Goal: Task Accomplishment & Management: Use online tool/utility

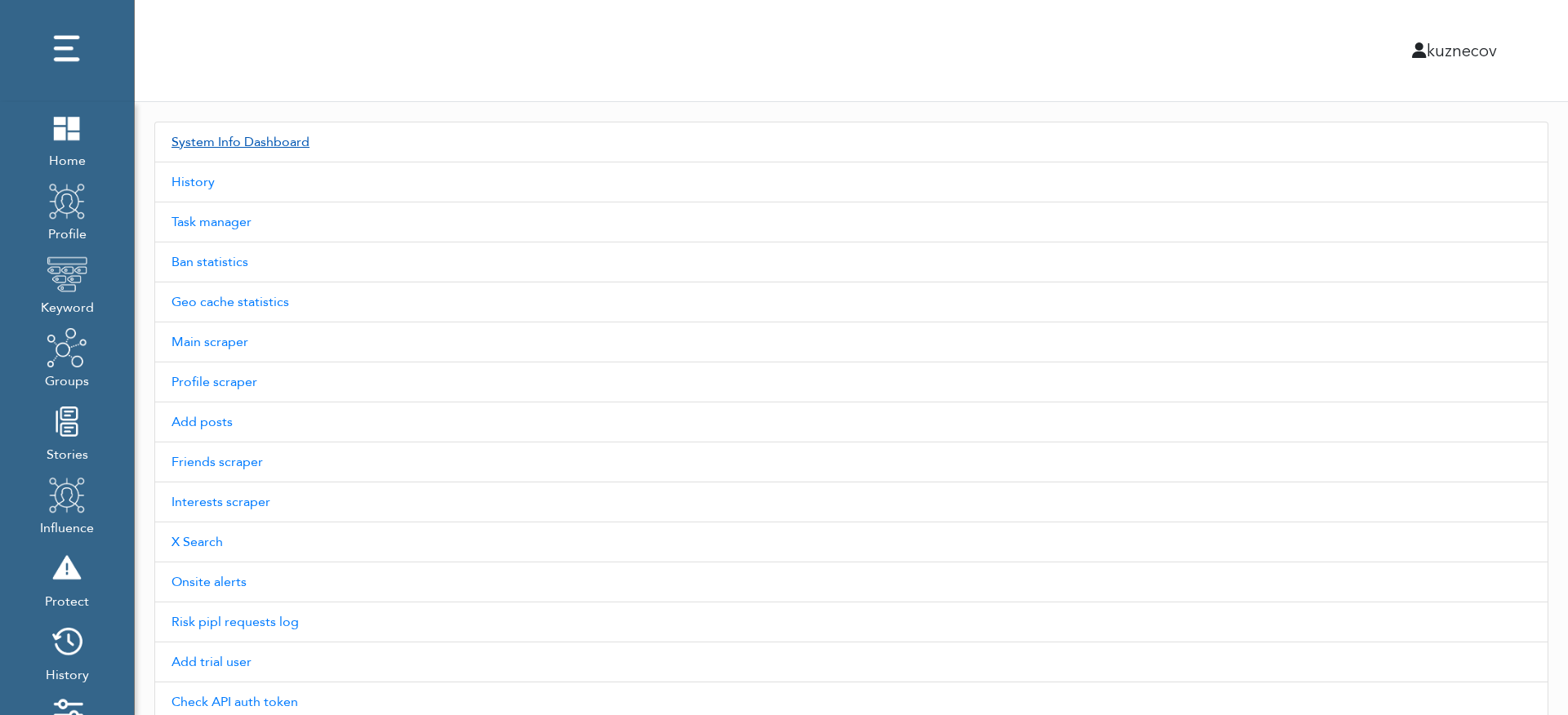
click at [252, 155] on link "System Info Dashboard" at bounding box center [851, 142] width 1394 height 41
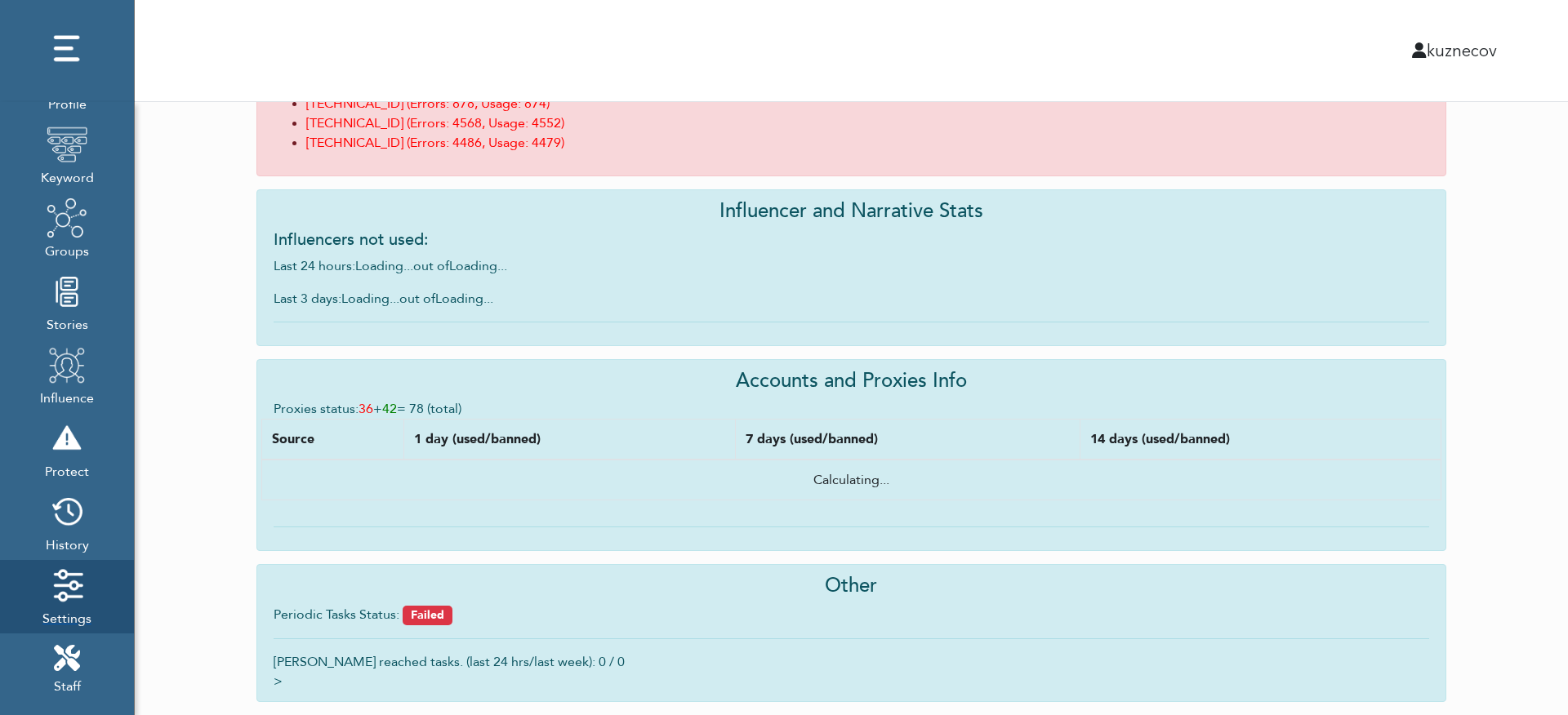
scroll to position [195, 0]
click at [71, 583] on icon at bounding box center [67, 593] width 26 height 26
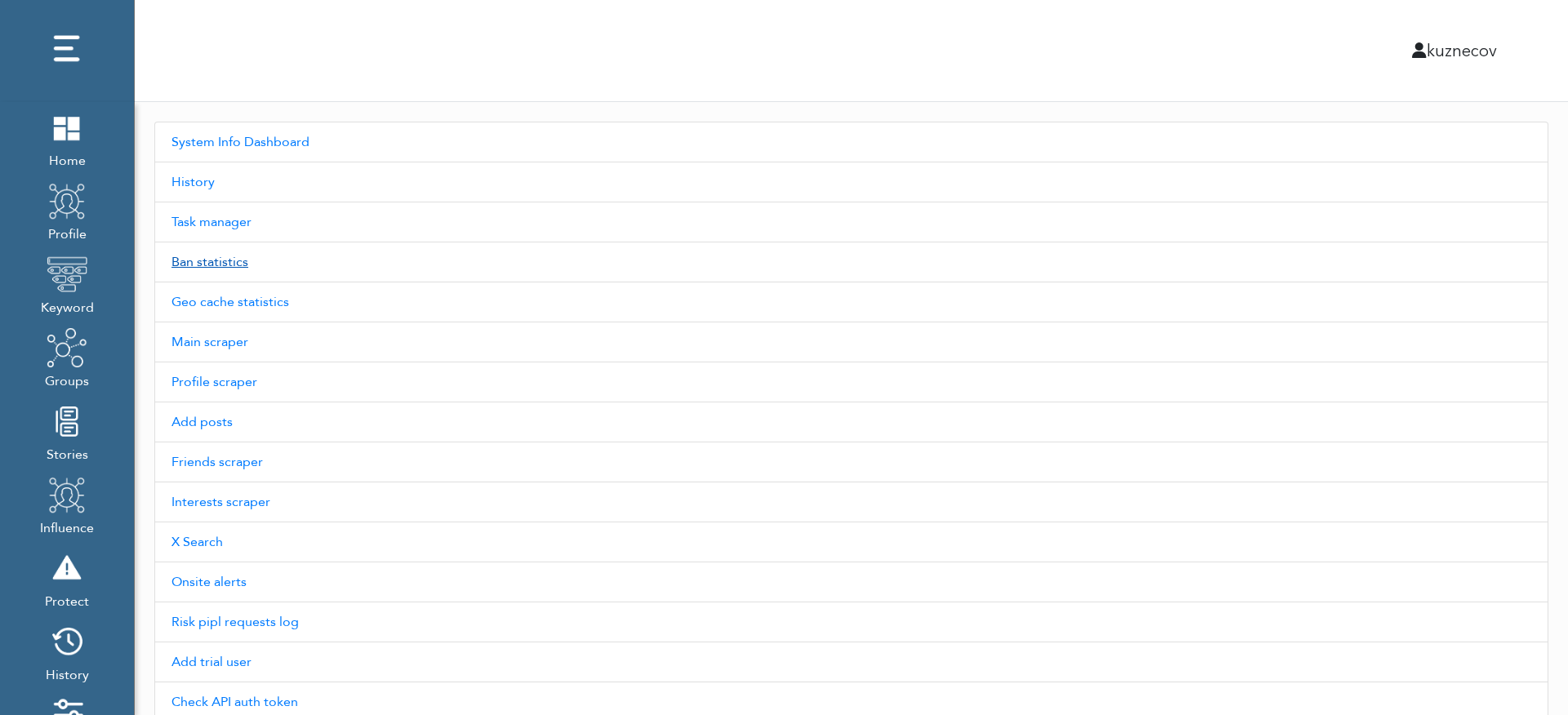
click at [339, 244] on link "Ban statistics" at bounding box center [851, 262] width 1394 height 40
click at [193, 210] on link "Task manager" at bounding box center [851, 222] width 1394 height 40
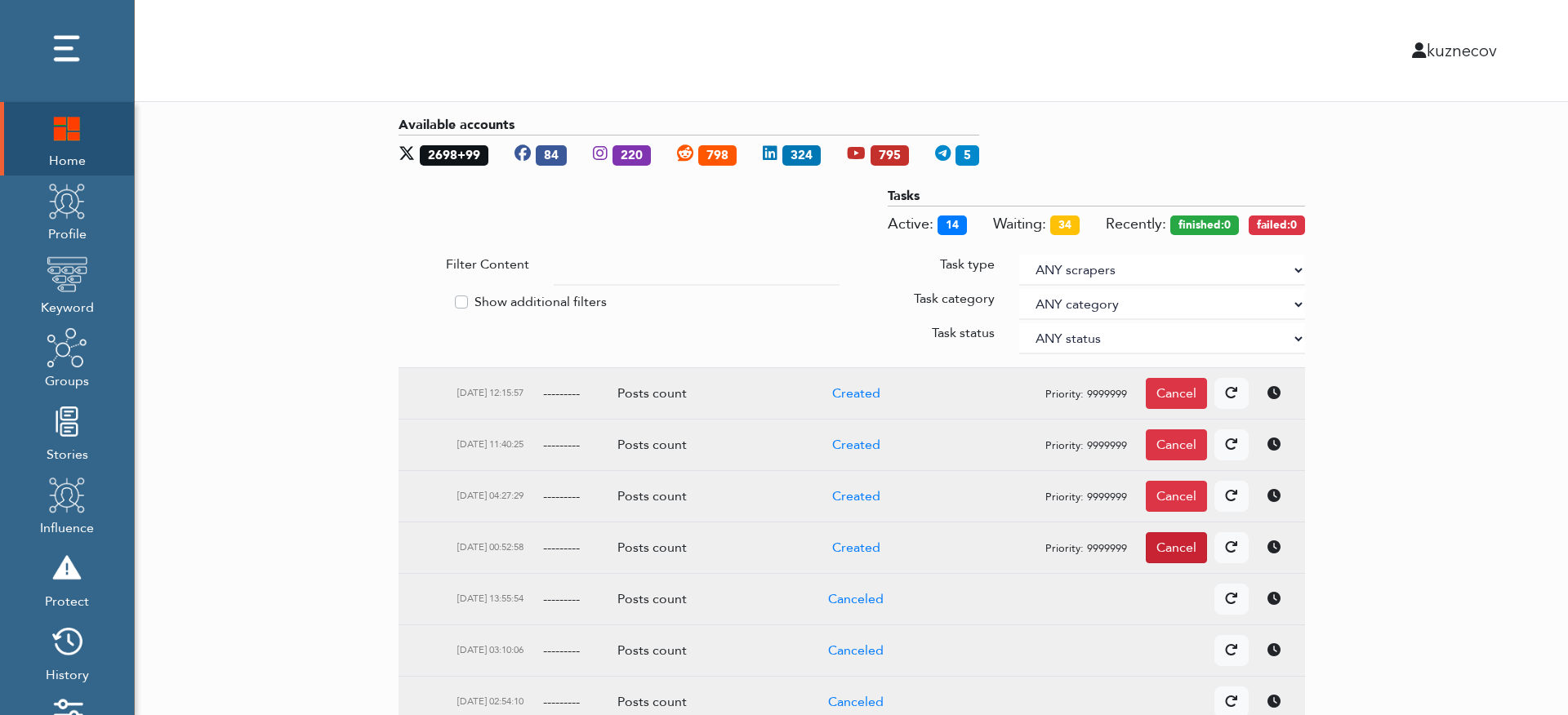
click at [1172, 555] on div "Cancel" at bounding box center [1176, 548] width 61 height 31
click at [1175, 505] on div "Cancel" at bounding box center [1176, 497] width 61 height 31
click at [1177, 439] on div "Cancel" at bounding box center [1176, 445] width 61 height 31
drag, startPoint x: 1177, startPoint y: 400, endPoint x: 1172, endPoint y: 407, distance: 8.6
click at [1176, 405] on div "Cancel" at bounding box center [1176, 394] width 61 height 31
